Goal: Check status: Check status

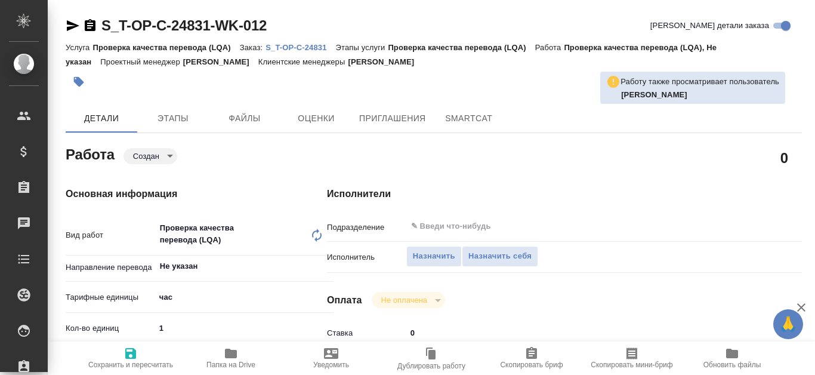
type textarea "x"
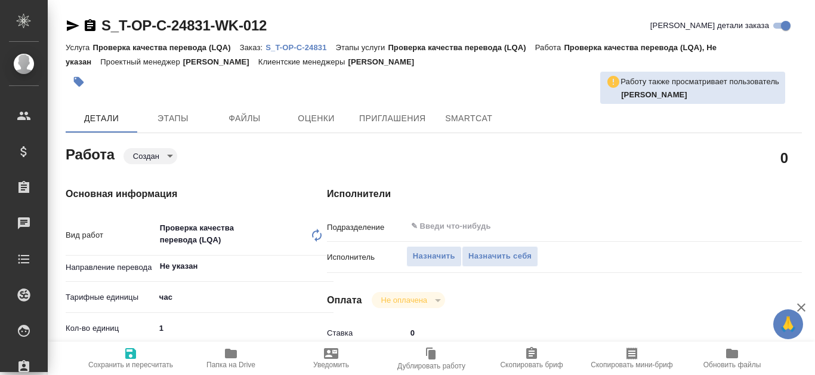
type textarea "x"
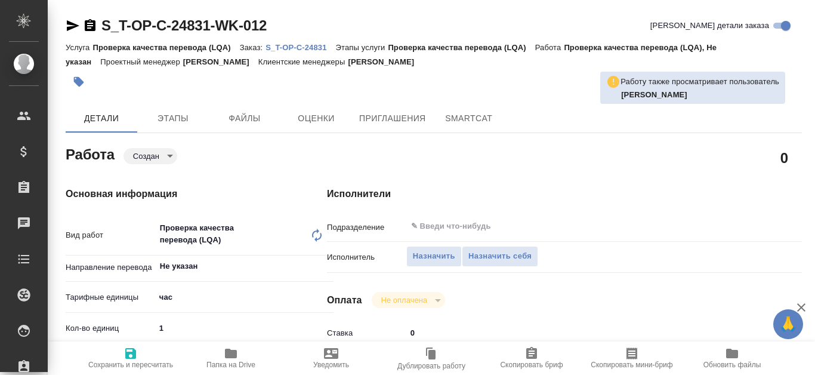
type textarea "x"
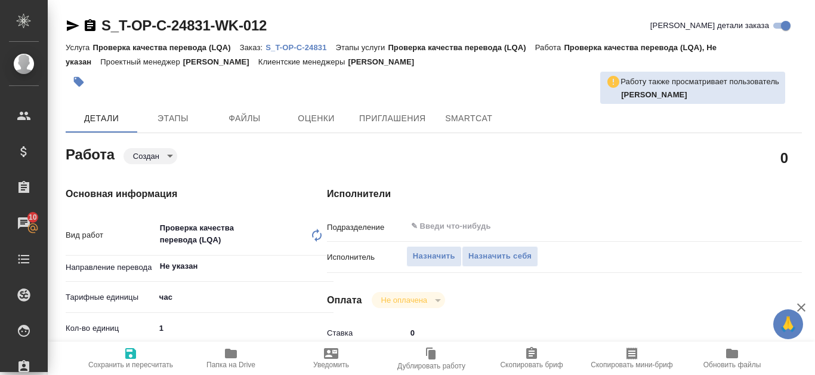
type textarea "x"
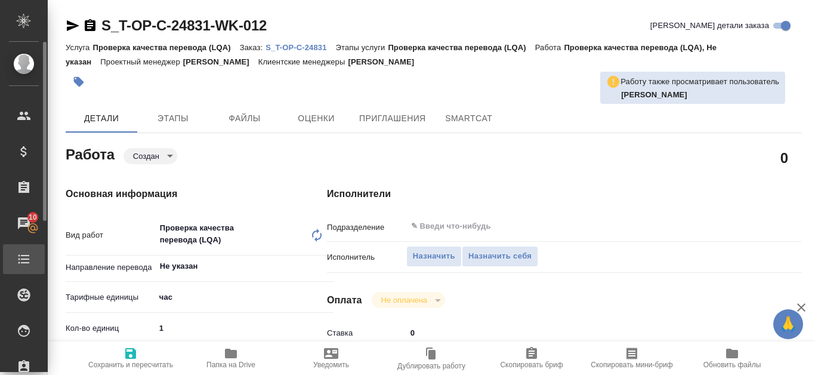
type textarea "x"
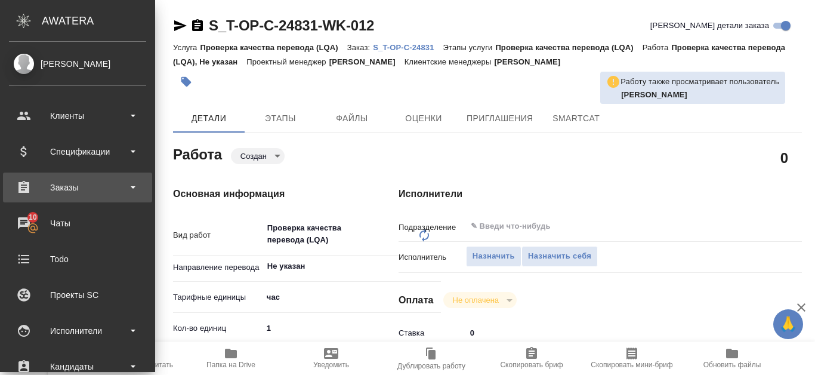
click at [56, 193] on div "Заказы" at bounding box center [77, 187] width 137 height 18
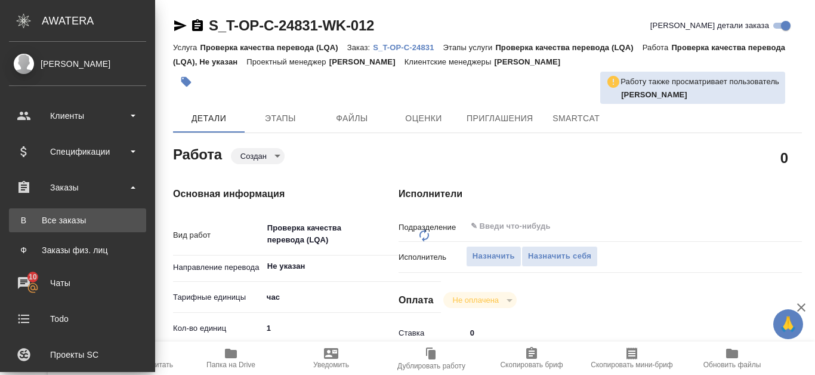
click at [68, 225] on div "Все заказы" at bounding box center [77, 220] width 125 height 12
type textarea "x"
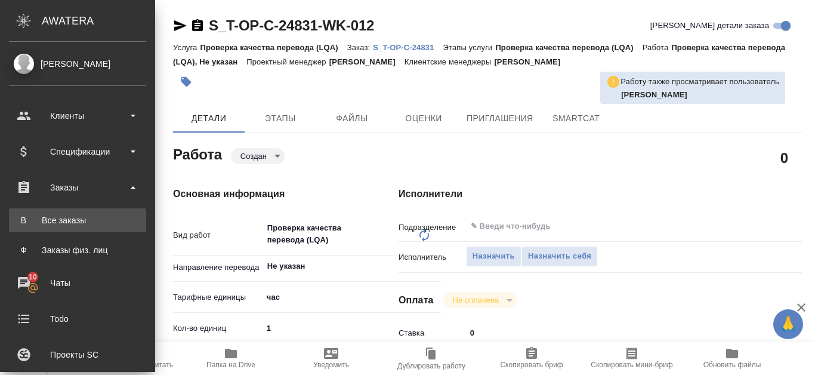
type textarea "x"
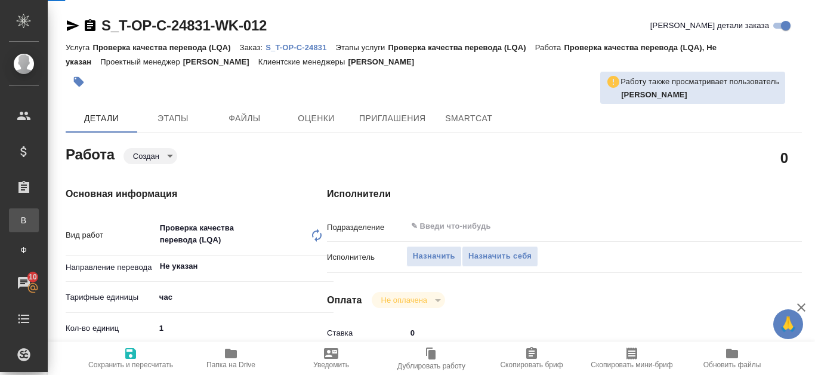
type textarea "x"
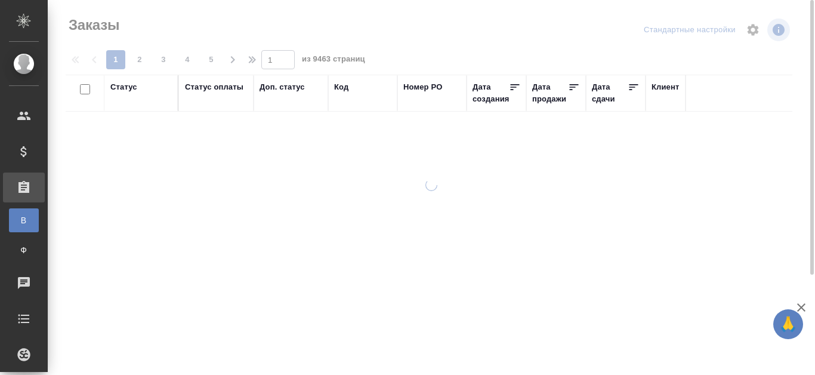
click at [344, 88] on div "Код" at bounding box center [341, 87] width 14 height 12
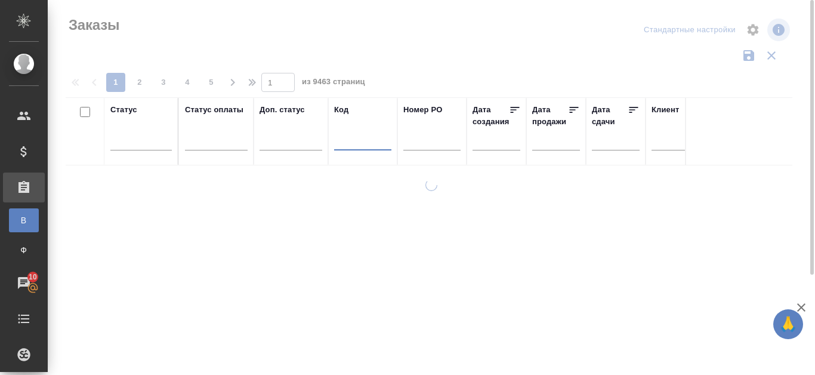
click at [357, 144] on input "text" at bounding box center [362, 142] width 57 height 15
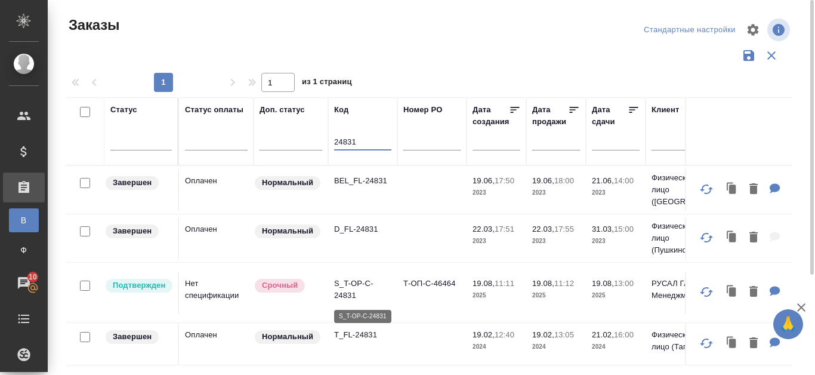
type input "24831"
click at [359, 278] on p "S_T-OP-C-24831" at bounding box center [362, 289] width 57 height 24
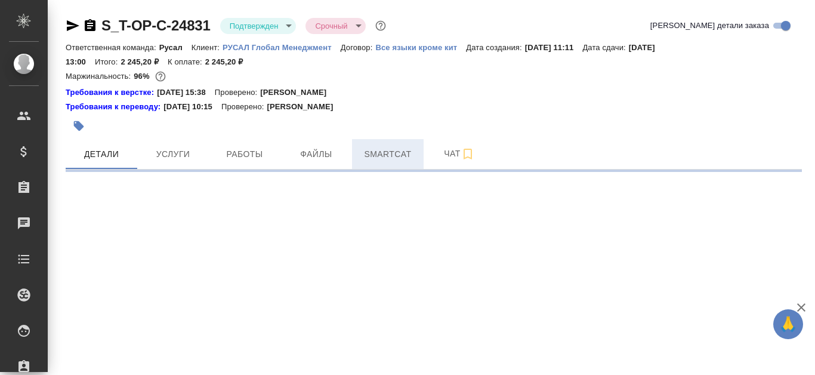
select select "RU"
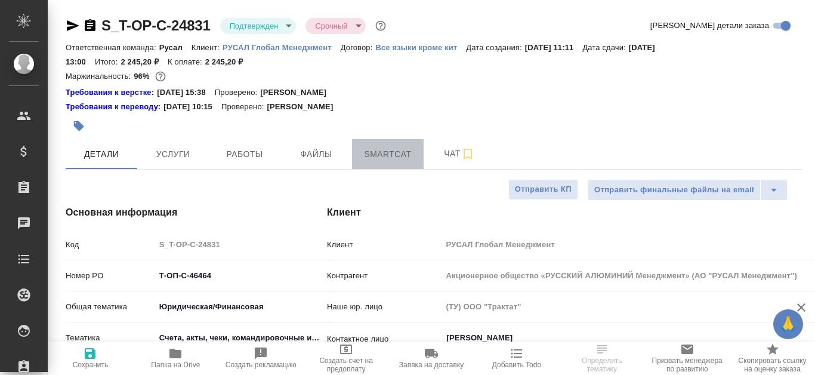
click at [380, 155] on span "Smartcat" at bounding box center [387, 154] width 57 height 15
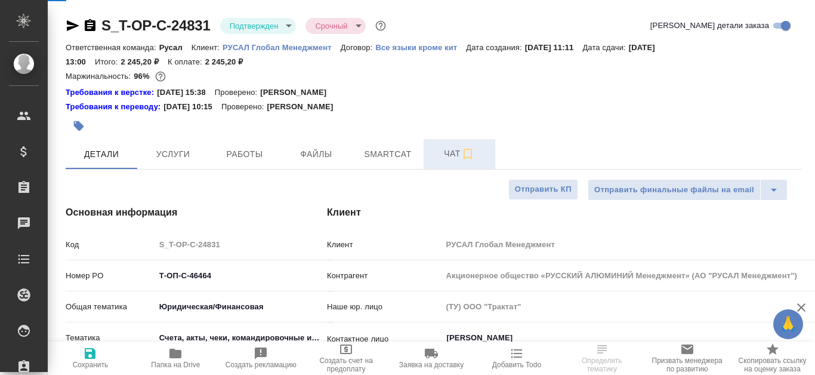
type textarea "x"
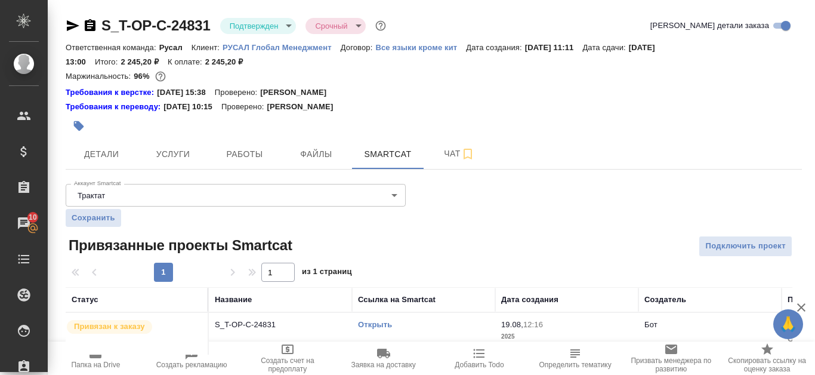
click at [381, 324] on link "Открыть" at bounding box center [375, 324] width 34 height 9
